Goal: Information Seeking & Learning: Learn about a topic

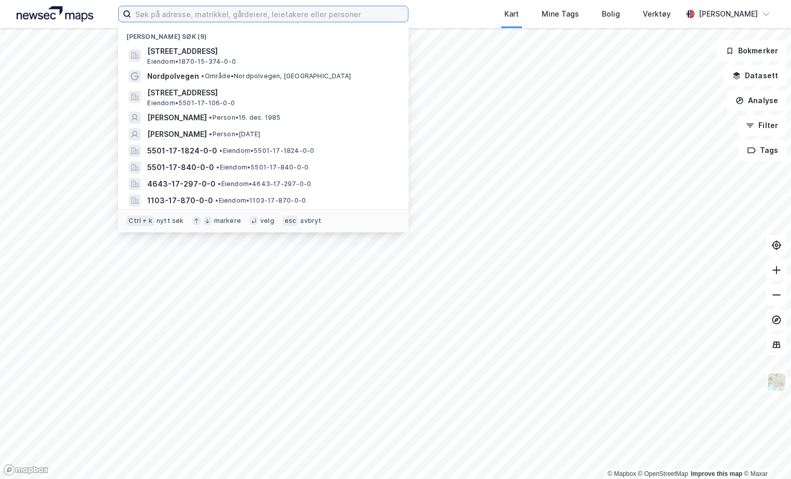
click at [200, 19] on input at bounding box center [269, 14] width 277 height 16
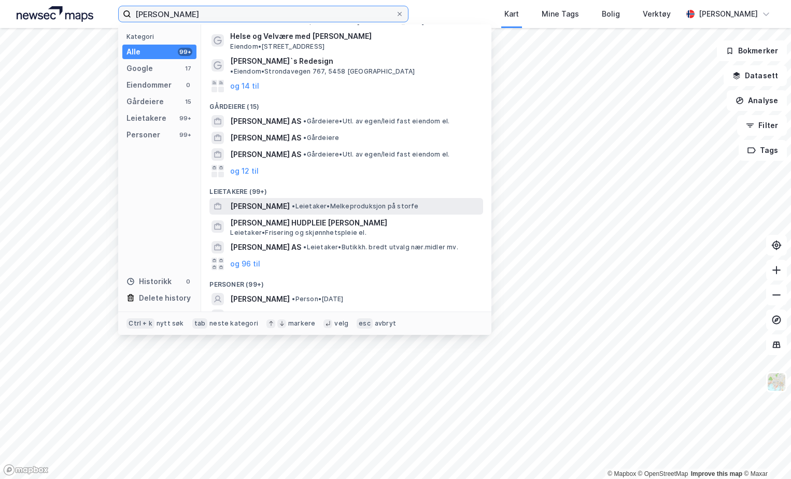
scroll to position [69, 0]
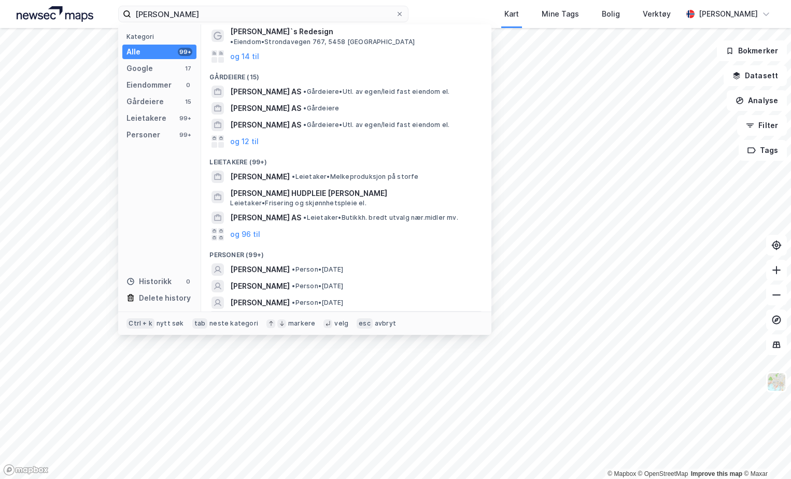
click at [258, 313] on button "og 96 til" at bounding box center [245, 319] width 30 height 12
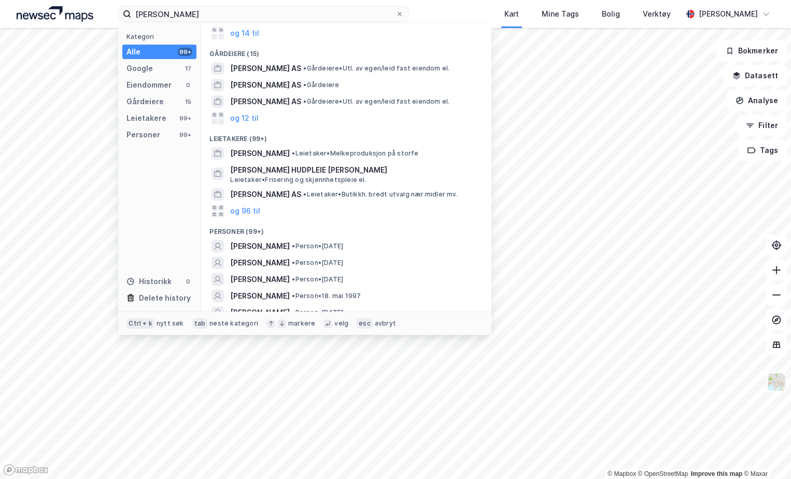
scroll to position [90, 0]
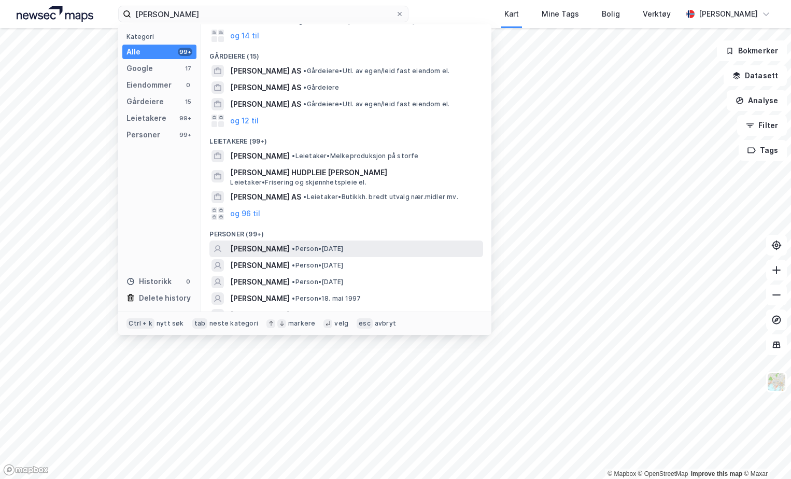
click at [287, 243] on span "KAROLINE PETTERSEN SUNDKLAKK" at bounding box center [260, 249] width 60 height 12
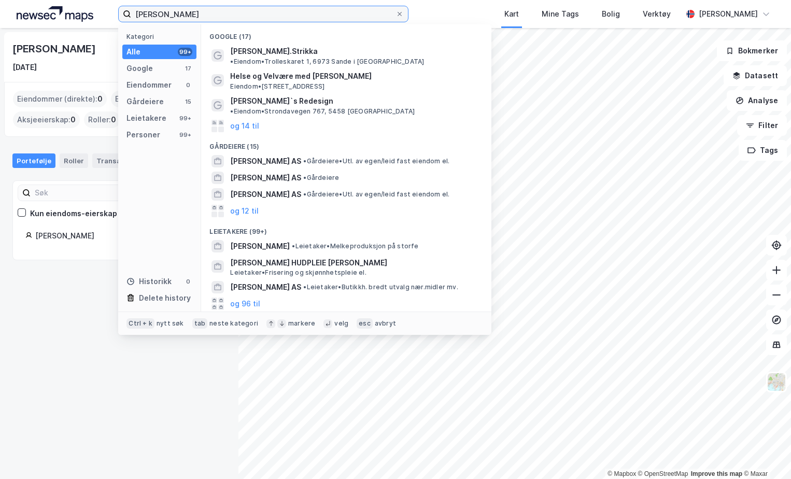
drag, startPoint x: 217, startPoint y: 14, endPoint x: 100, endPoint y: -2, distance: 118.2
click at [100, 0] on html "Karoline Sundklakk Kategori Alle 99+ Google 17 Eiendommer 0 Gårdeiere 15 Leieta…" at bounding box center [395, 239] width 791 height 479
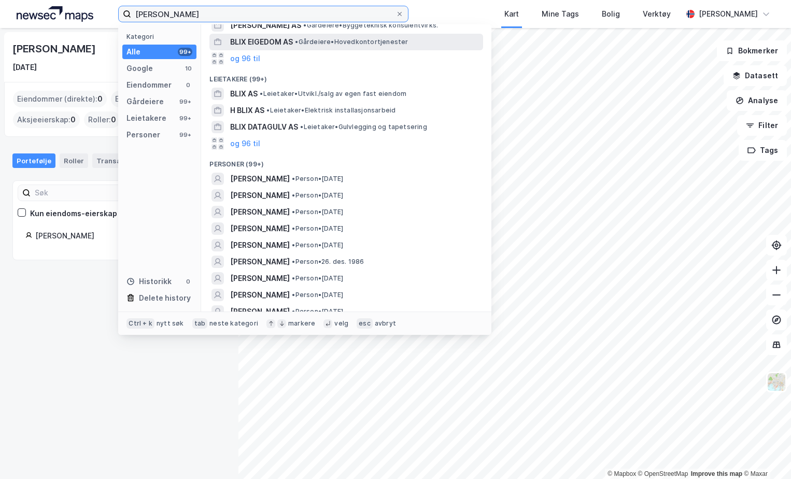
scroll to position [156, 0]
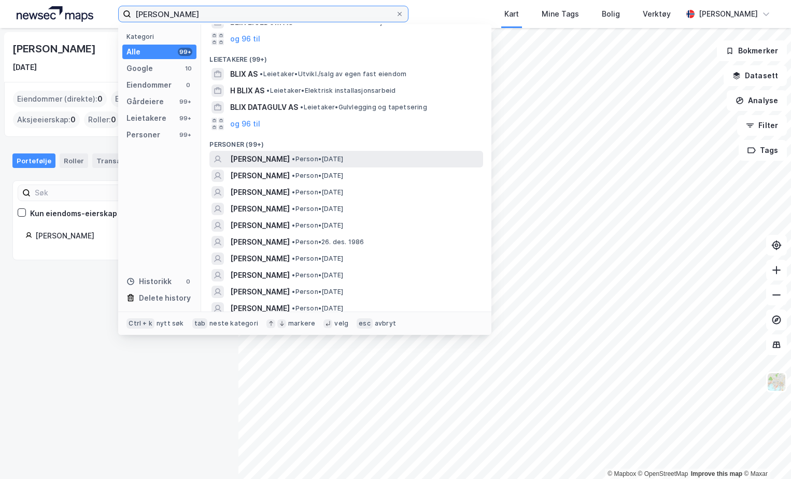
type input "Jørgen Blix Nicolaysen"
click at [267, 165] on div "JØRGEN BLIX NICOLAYSEN • Person • 12. feb. 1989" at bounding box center [346, 159] width 274 height 17
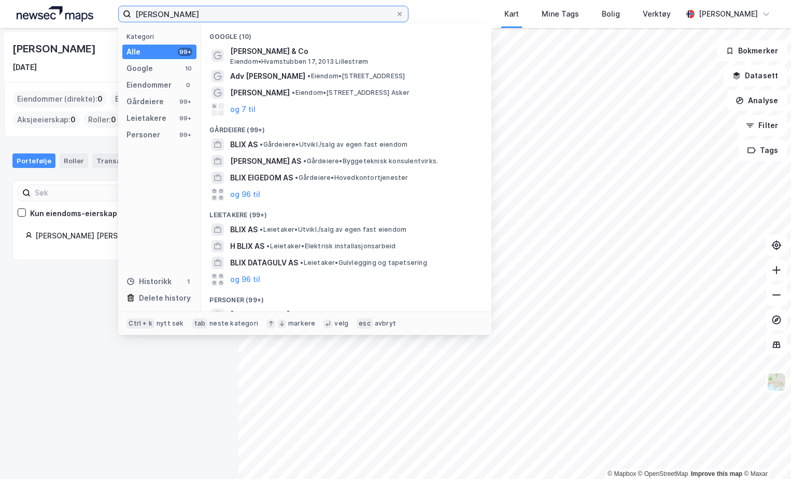
drag, startPoint x: 226, startPoint y: 15, endPoint x: 27, endPoint y: 2, distance: 199.0
click at [27, 2] on div "Jørgen Blix Nicolaysen Kategori Alle 99+ Google 10 Eiendommer 0 Gårdeiere 99+ L…" at bounding box center [395, 14] width 791 height 28
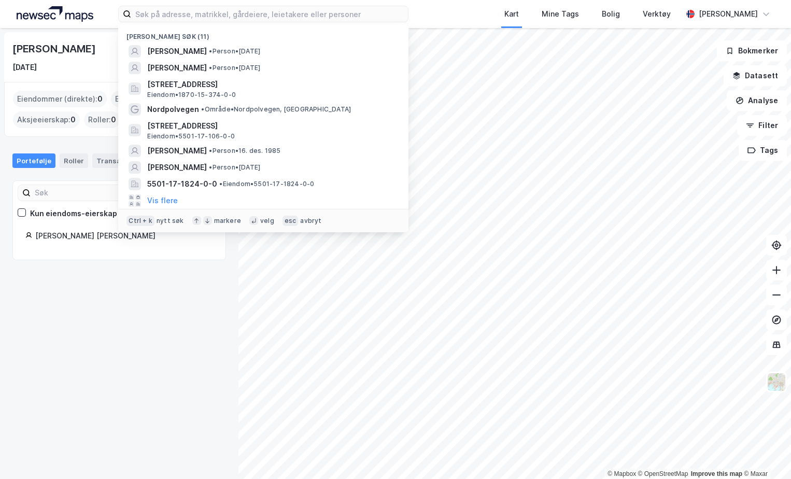
click at [48, 135] on div "Eiendommer (direkte) : 0 Eiendommer (Indirekte) : 0 Aksjeeierskap : 0 Roller : 0" at bounding box center [119, 109] width 230 height 55
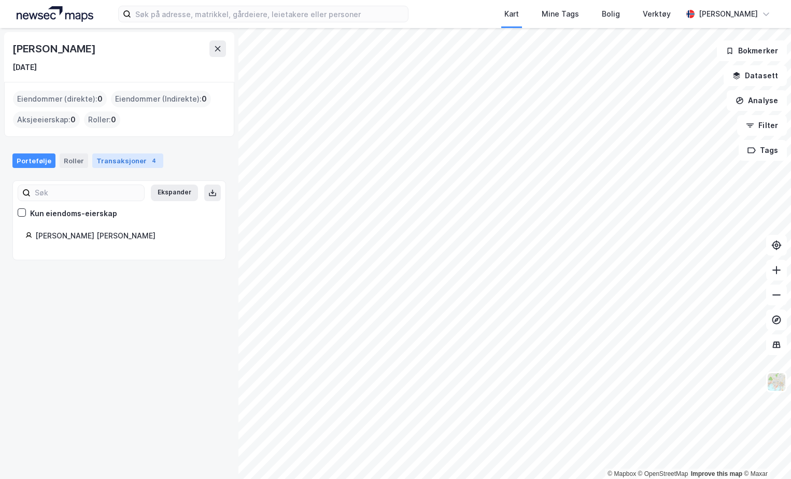
click at [110, 163] on div "Transaksjoner 4" at bounding box center [127, 160] width 71 height 15
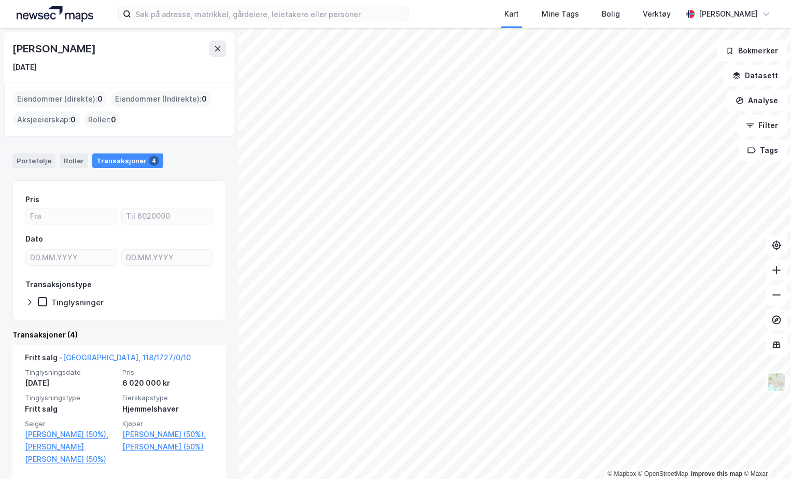
click at [69, 12] on img at bounding box center [55, 14] width 77 height 16
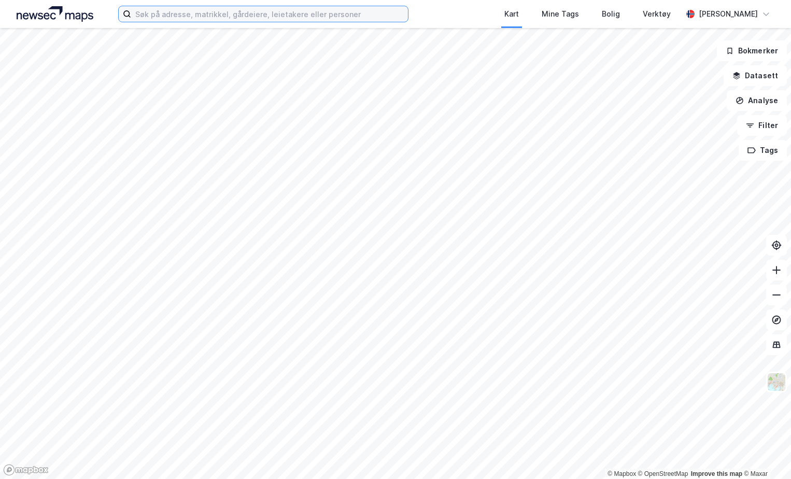
click at [160, 19] on input at bounding box center [269, 14] width 277 height 16
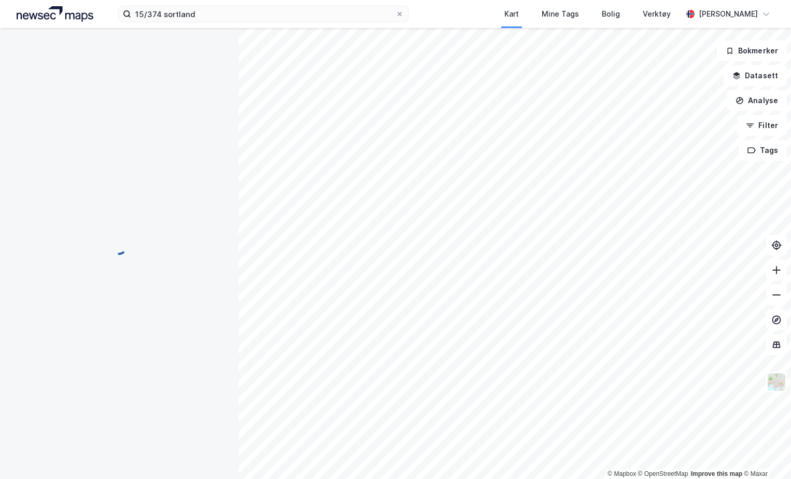
scroll to position [1, 0]
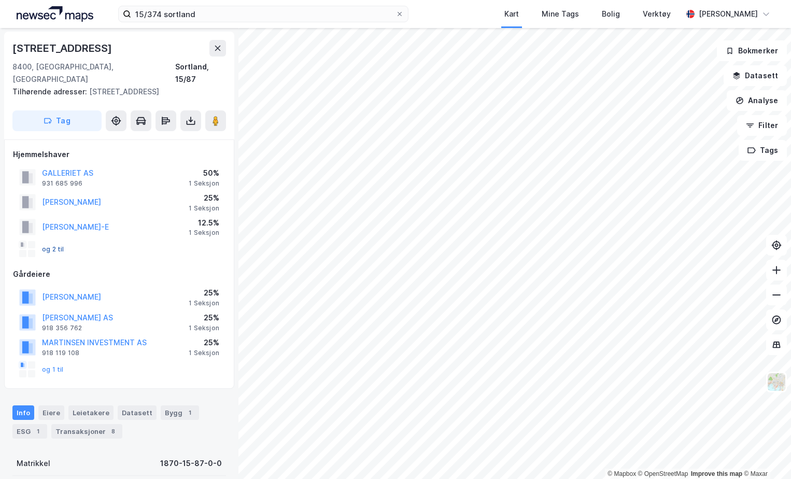
click at [0, 0] on button "og 2 til" at bounding box center [0, 0] width 0 height 0
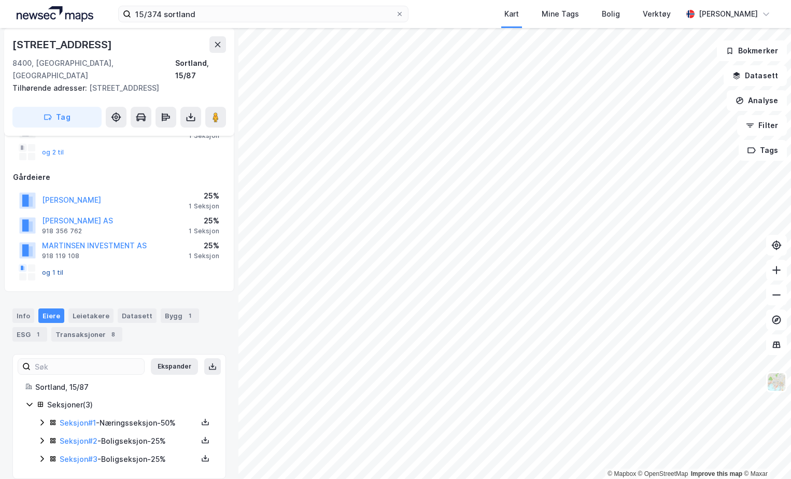
click at [0, 0] on button "og 1 til" at bounding box center [0, 0] width 0 height 0
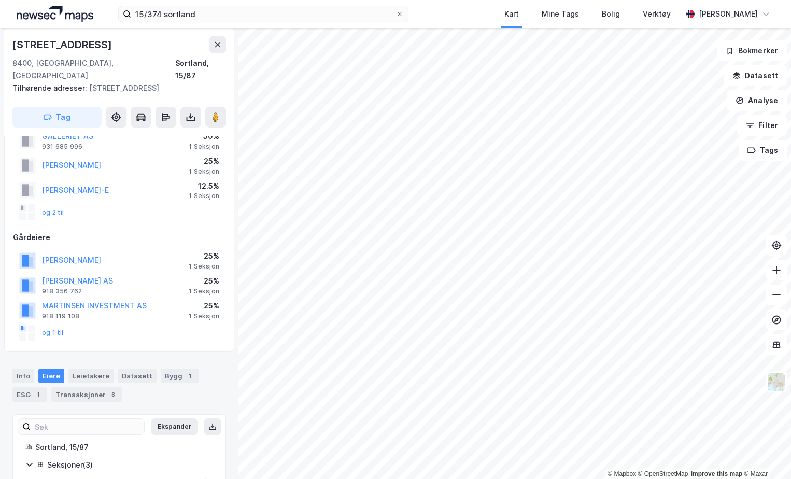
scroll to position [0, 0]
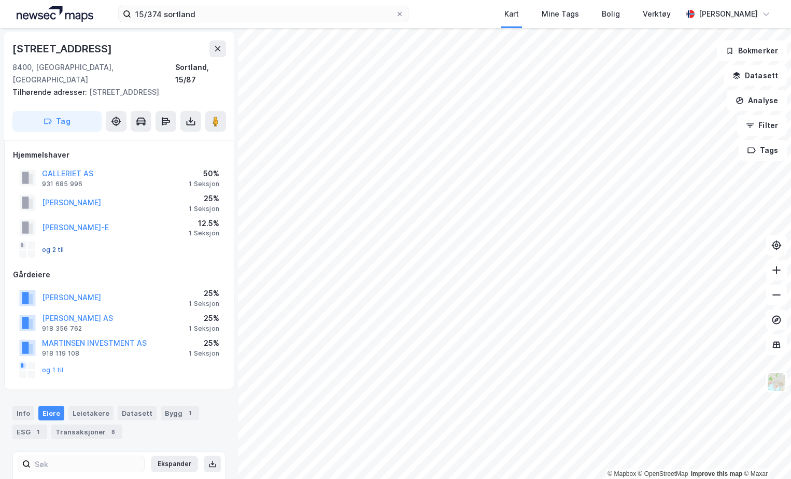
click at [0, 0] on button "og 2 til" at bounding box center [0, 0] width 0 height 0
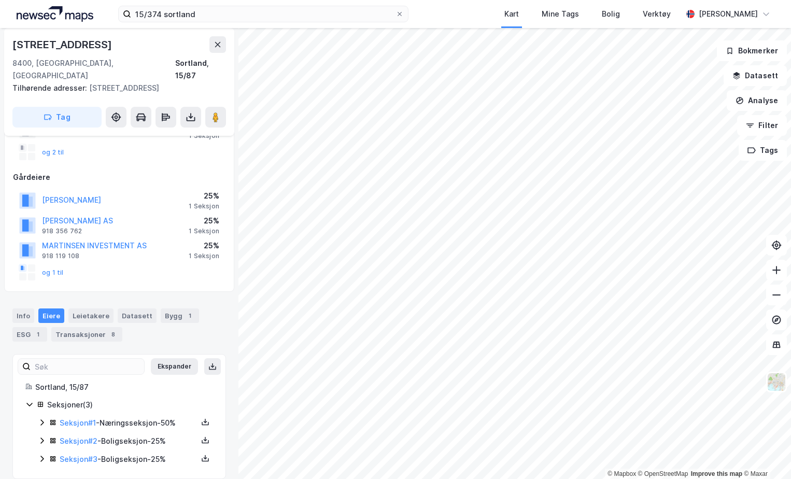
click at [40, 437] on icon at bounding box center [42, 441] width 8 height 8
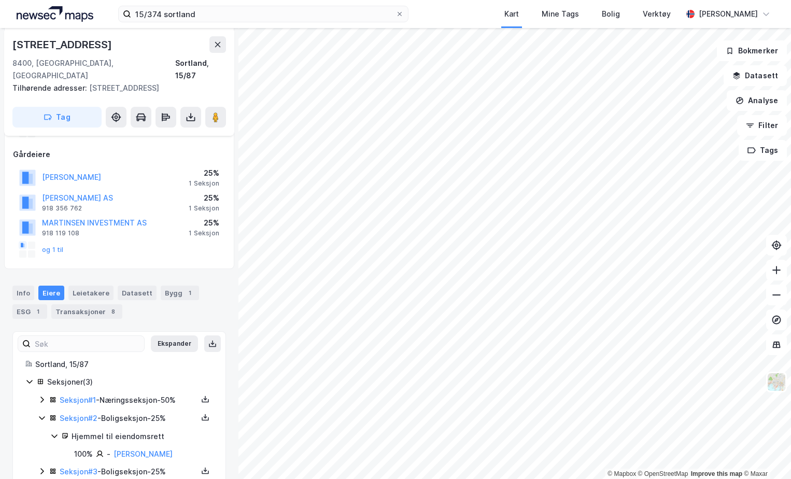
scroll to position [133, 0]
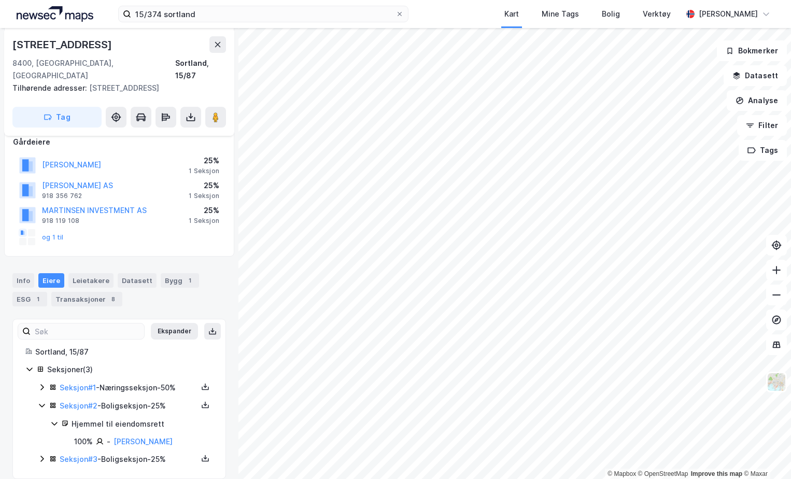
click at [40, 455] on icon at bounding box center [42, 459] width 8 height 8
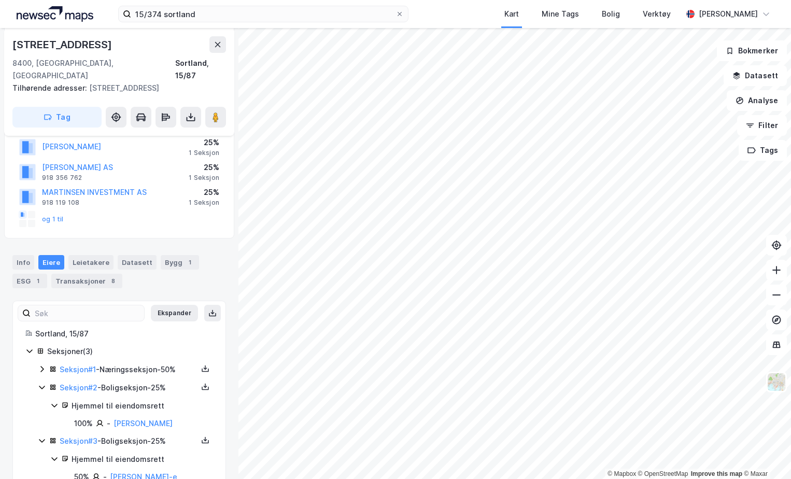
scroll to position [203, 0]
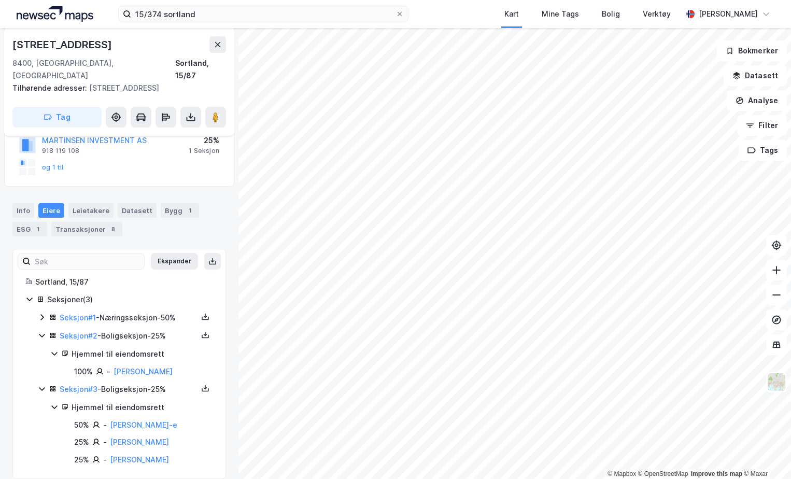
click at [41, 313] on icon at bounding box center [42, 317] width 8 height 8
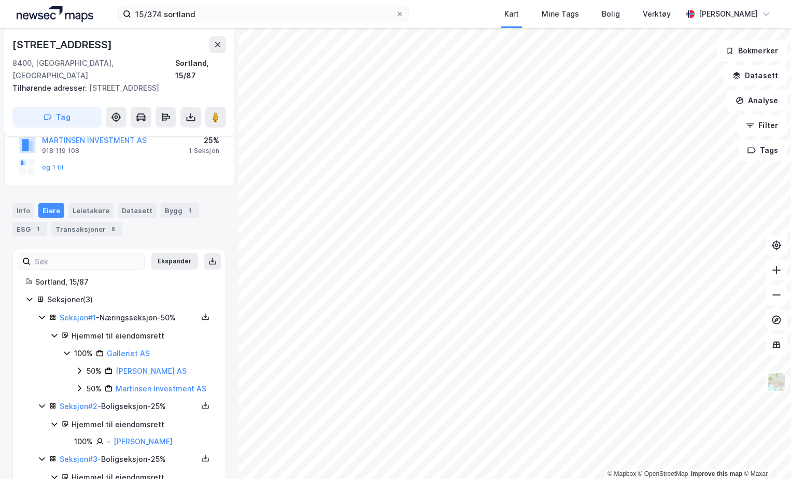
click at [41, 316] on icon at bounding box center [42, 318] width 6 height 4
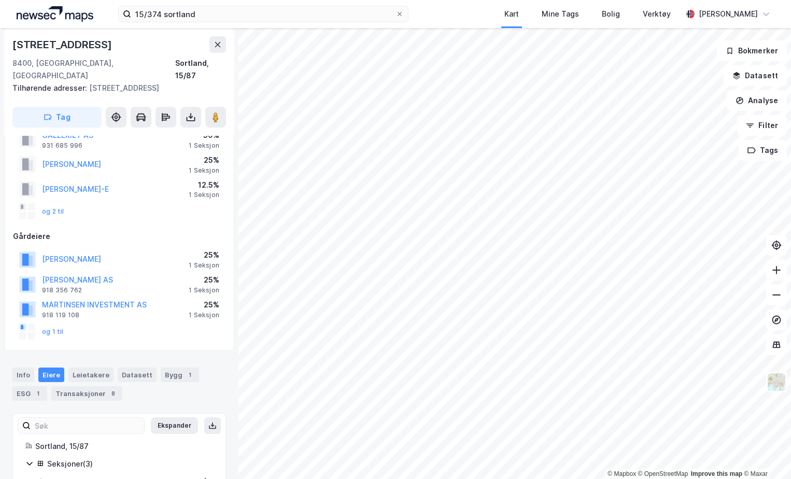
scroll to position [0, 0]
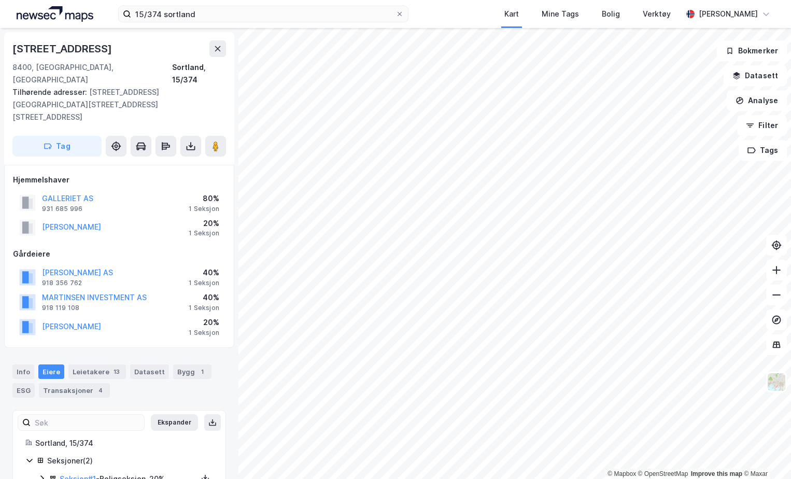
scroll to position [2, 0]
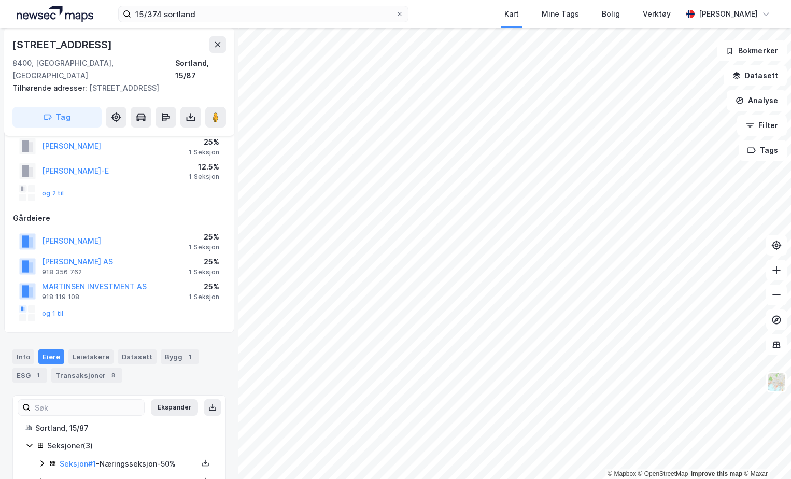
scroll to position [97, 0]
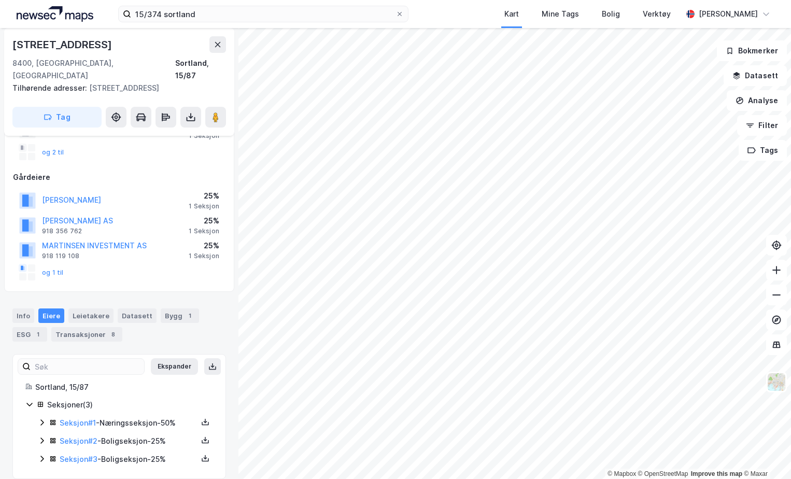
click at [43, 456] on icon at bounding box center [41, 459] width 3 height 6
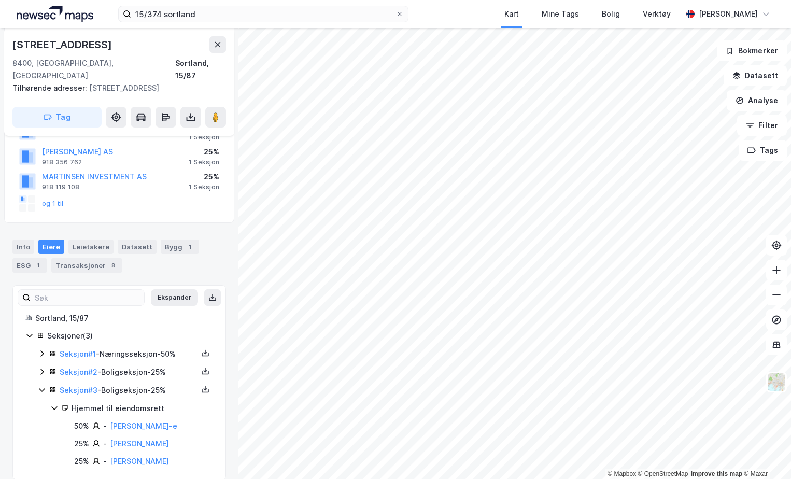
scroll to position [168, 0]
